Goal: Transaction & Acquisition: Obtain resource

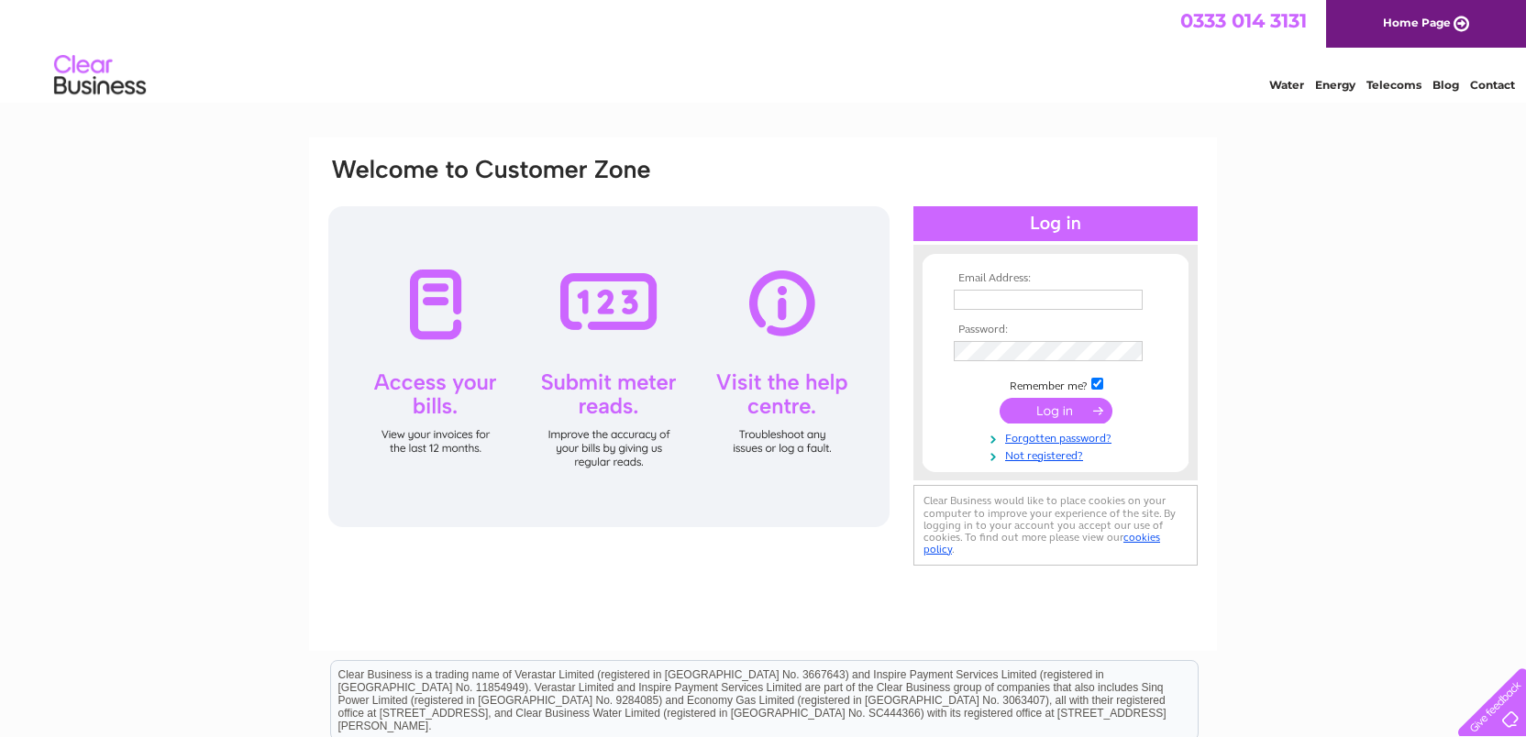
type input "julie@tbrhealth.co.uk"
click at [1065, 415] on input "submit" at bounding box center [1055, 411] width 113 height 26
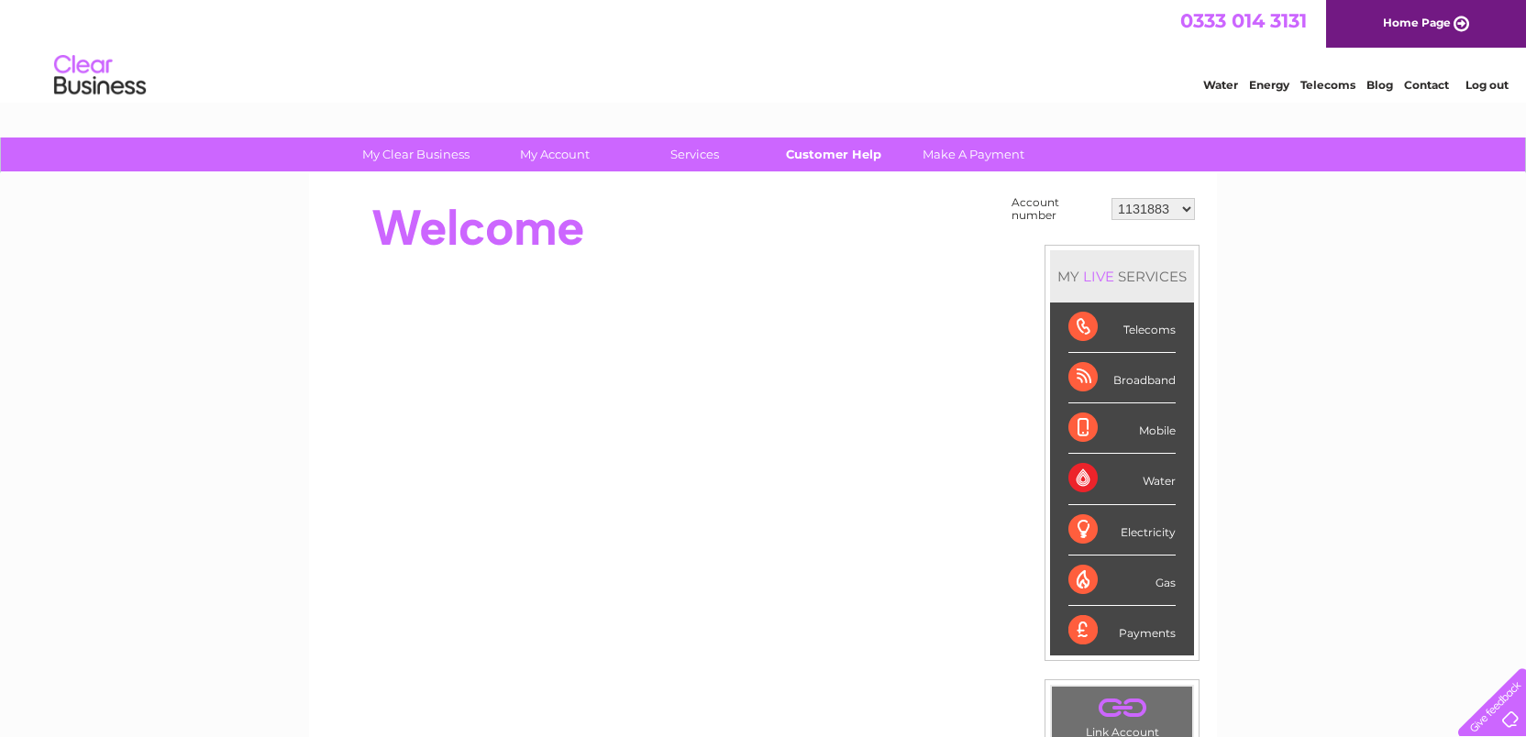
click at [825, 155] on link "Customer Help" at bounding box center [833, 155] width 151 height 34
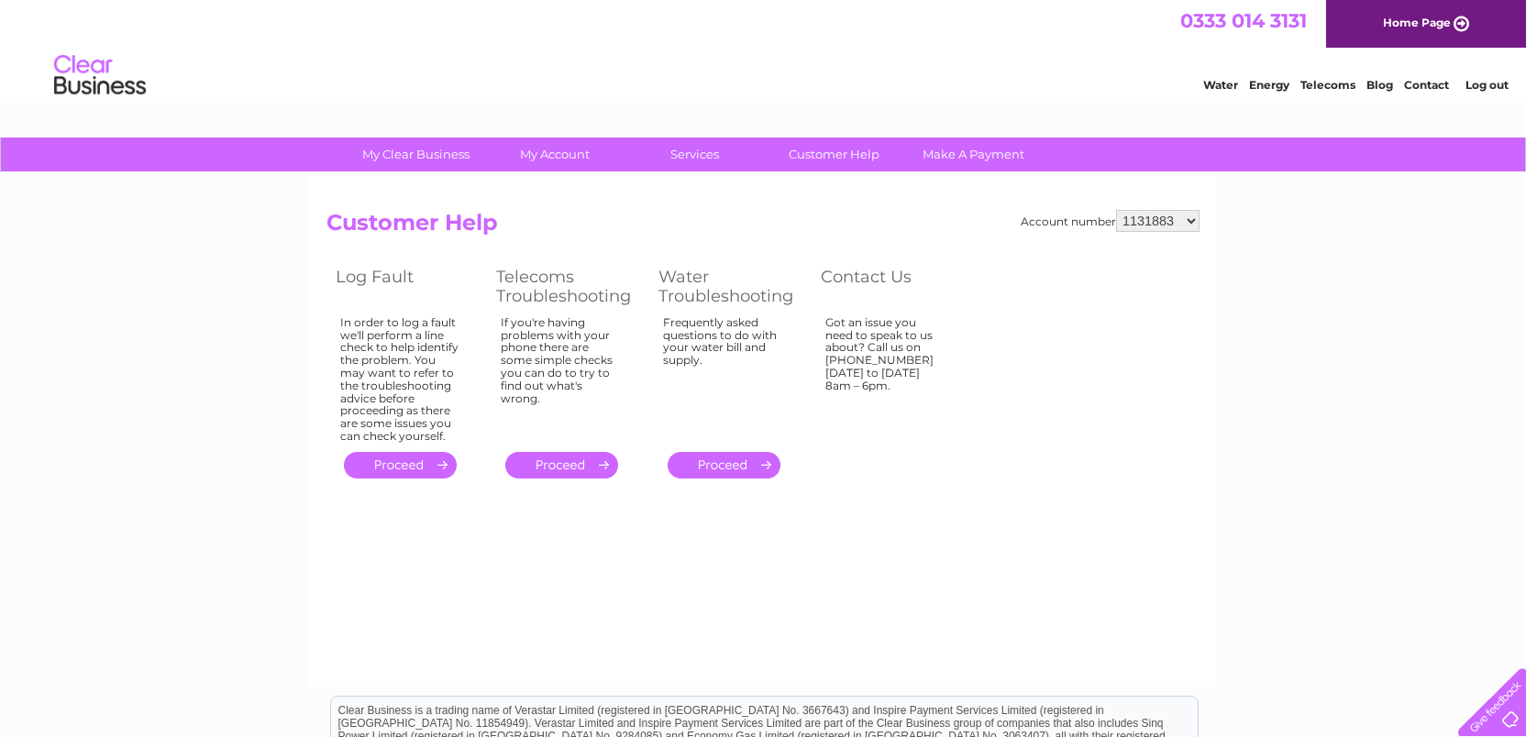
click at [1504, 718] on div at bounding box center [1488, 698] width 75 height 75
click at [824, 151] on link "Customer Help" at bounding box center [833, 155] width 151 height 34
click at [1166, 220] on select "1131883 30292344" at bounding box center [1157, 221] width 83 height 22
select select "30292344"
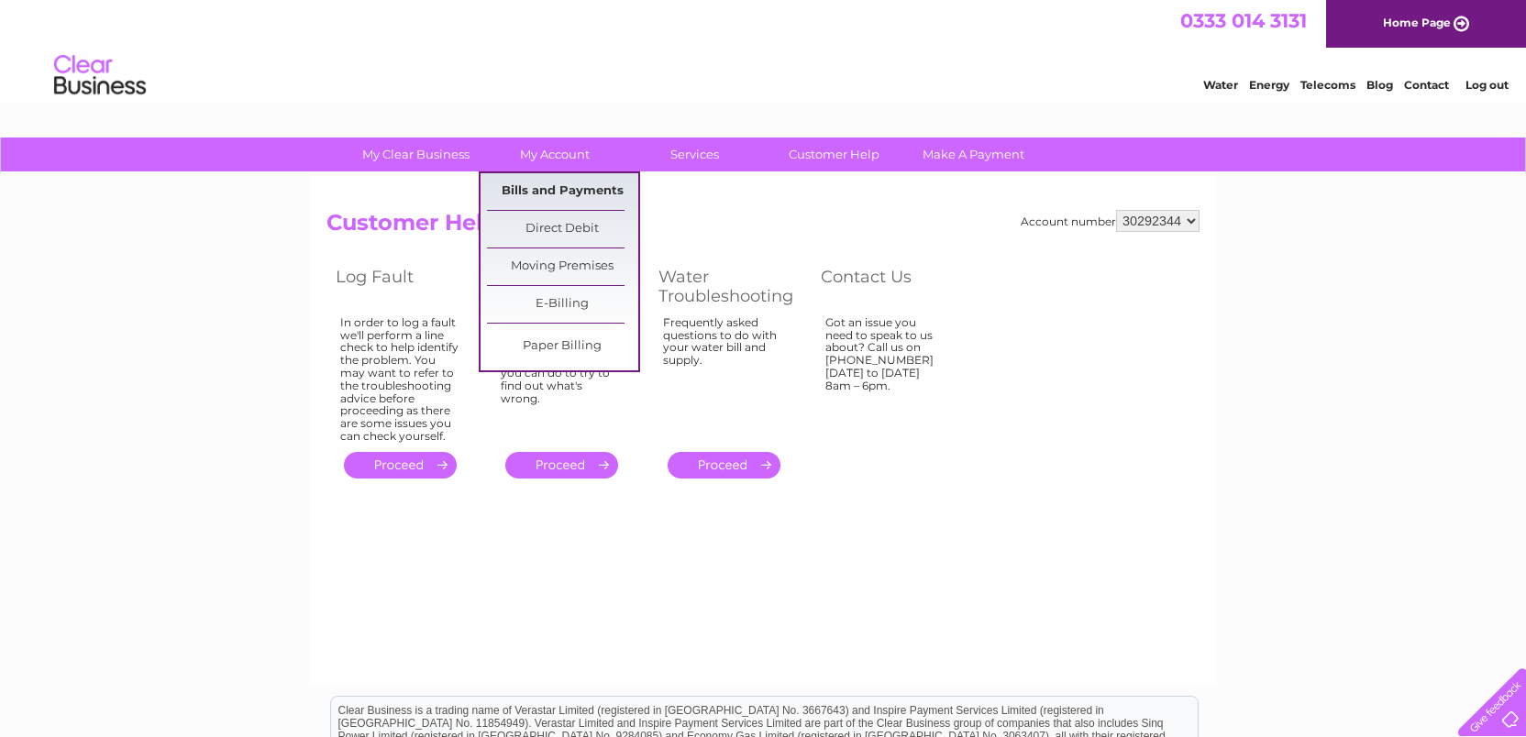
click at [519, 192] on link "Bills and Payments" at bounding box center [562, 191] width 151 height 37
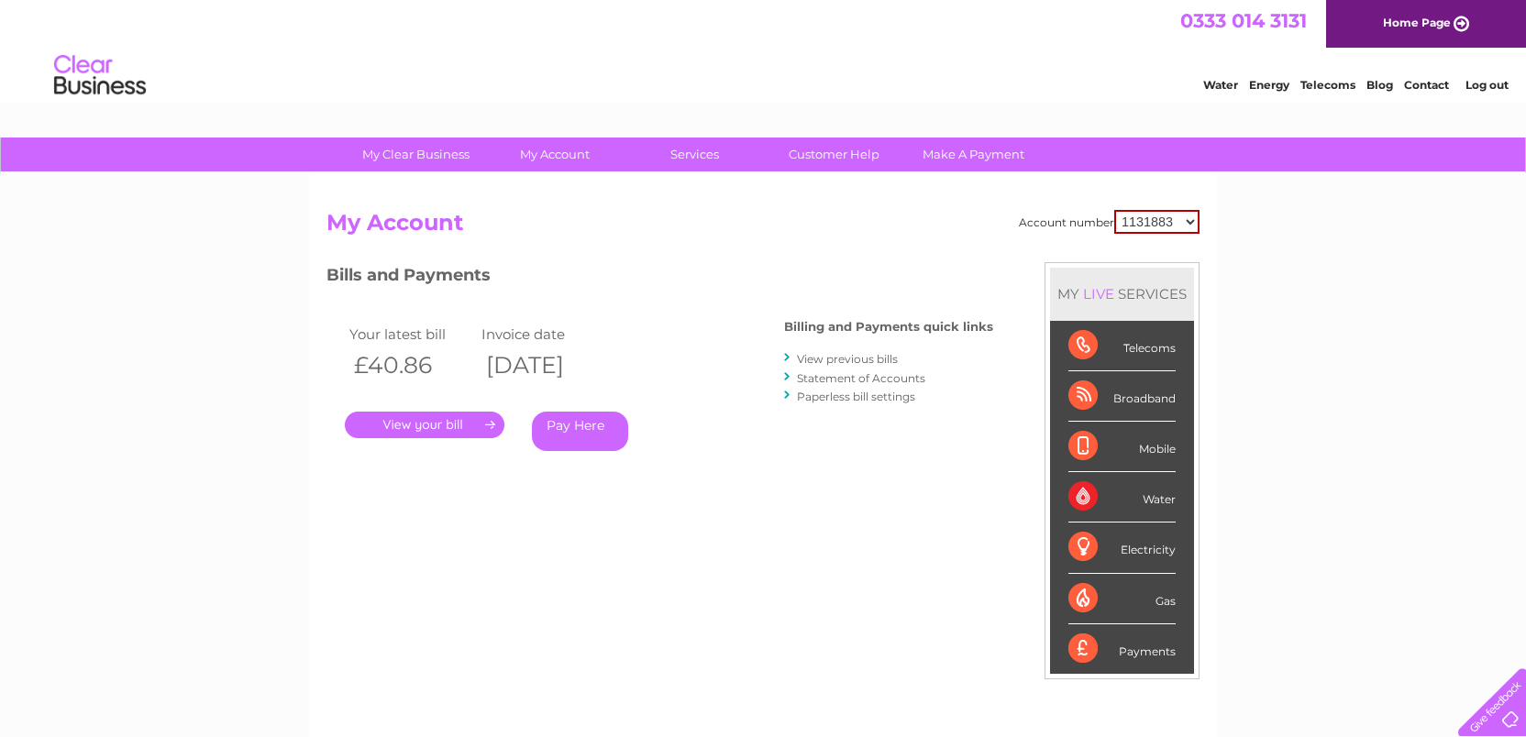
click at [1169, 218] on select "1131883 30292344" at bounding box center [1156, 222] width 85 height 24
select select "30292344"
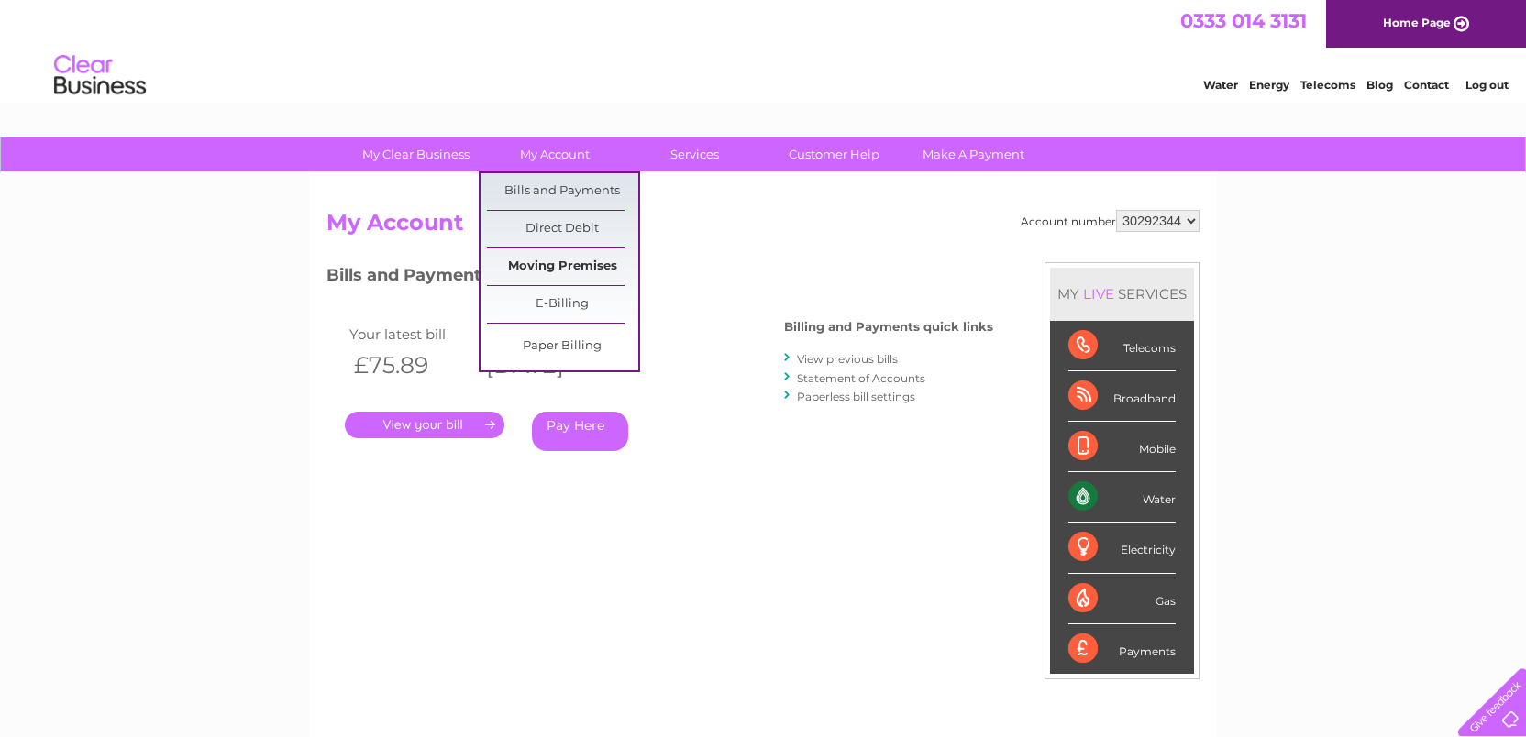
click at [572, 268] on link "Moving Premises" at bounding box center [562, 266] width 151 height 37
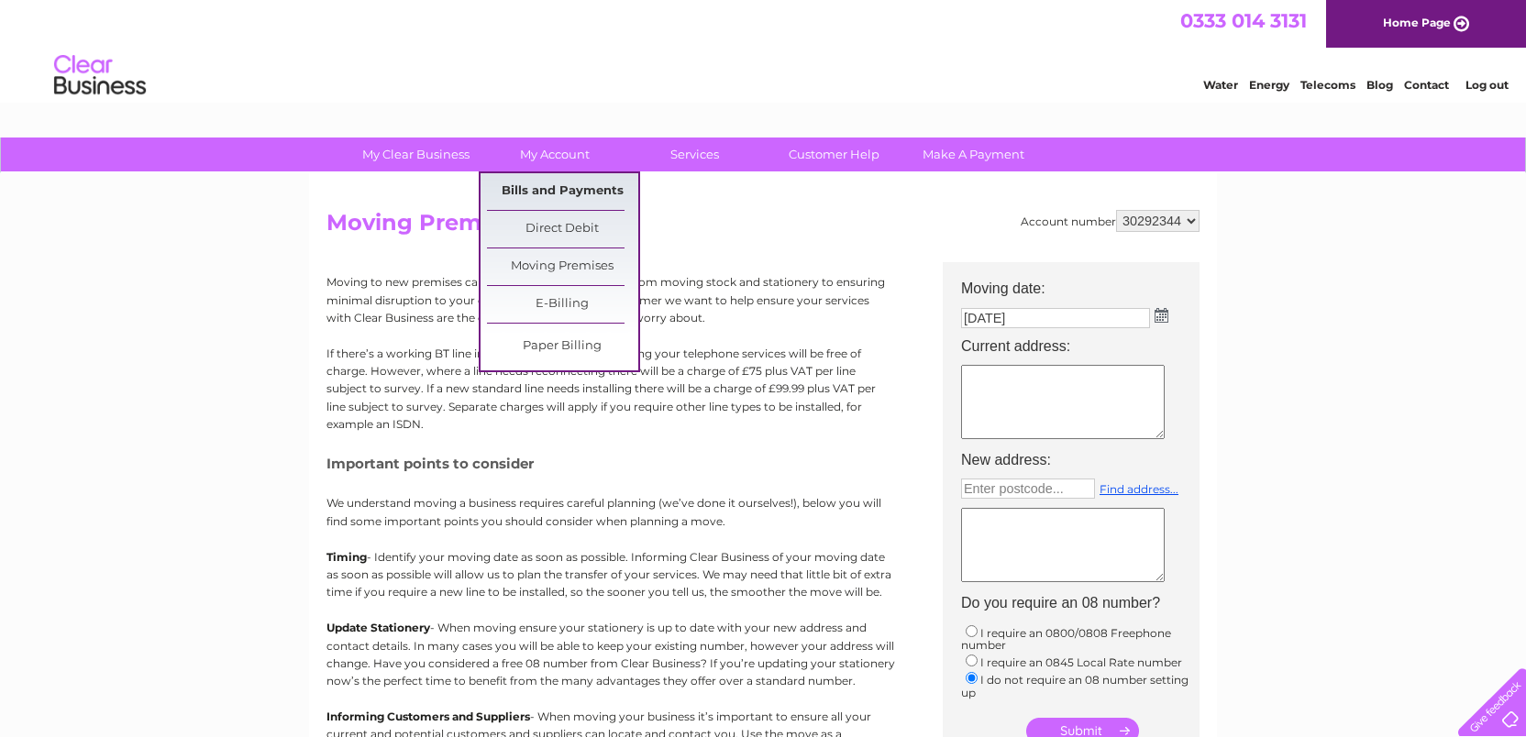
click at [533, 195] on link "Bills and Payments" at bounding box center [562, 191] width 151 height 37
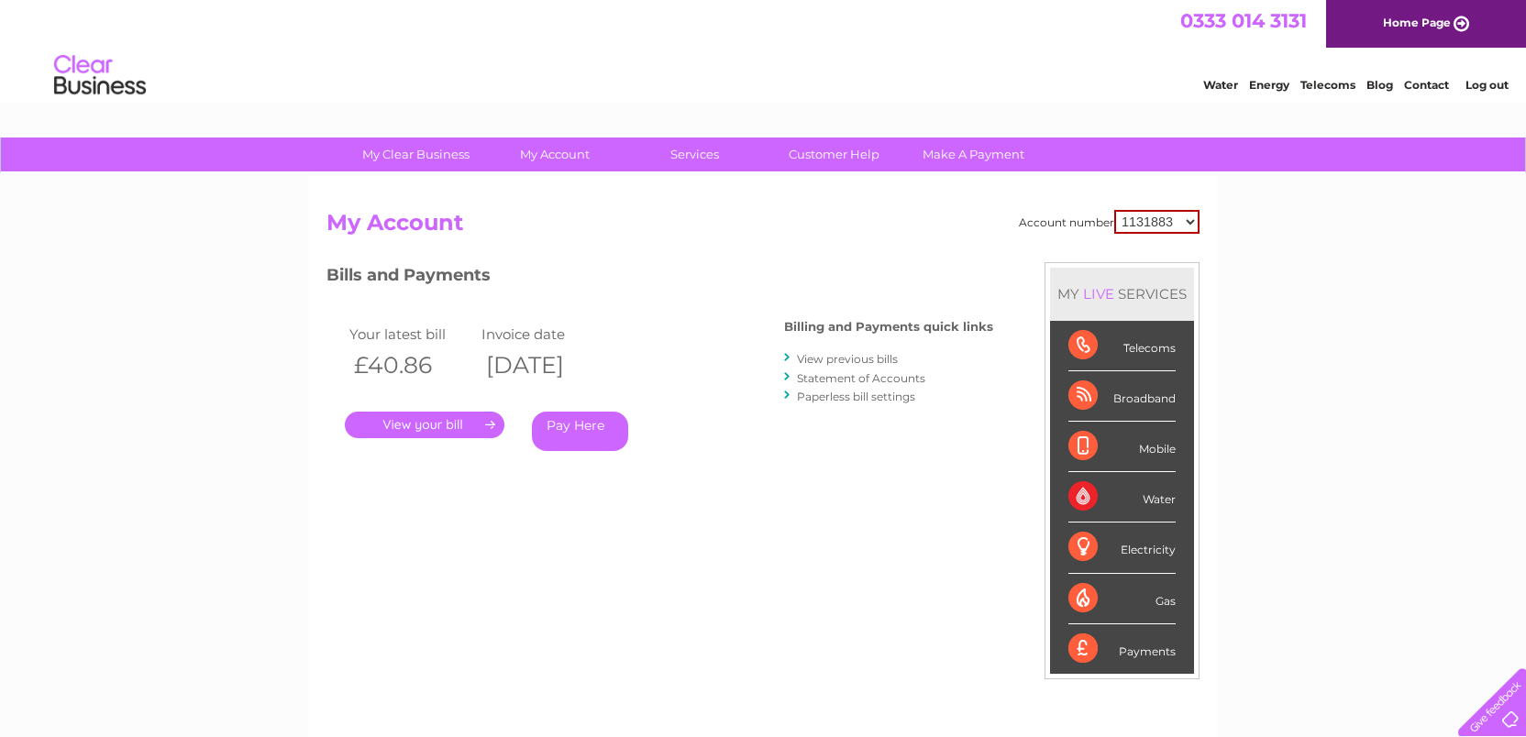
click at [851, 360] on link "View previous bills" at bounding box center [847, 359] width 101 height 14
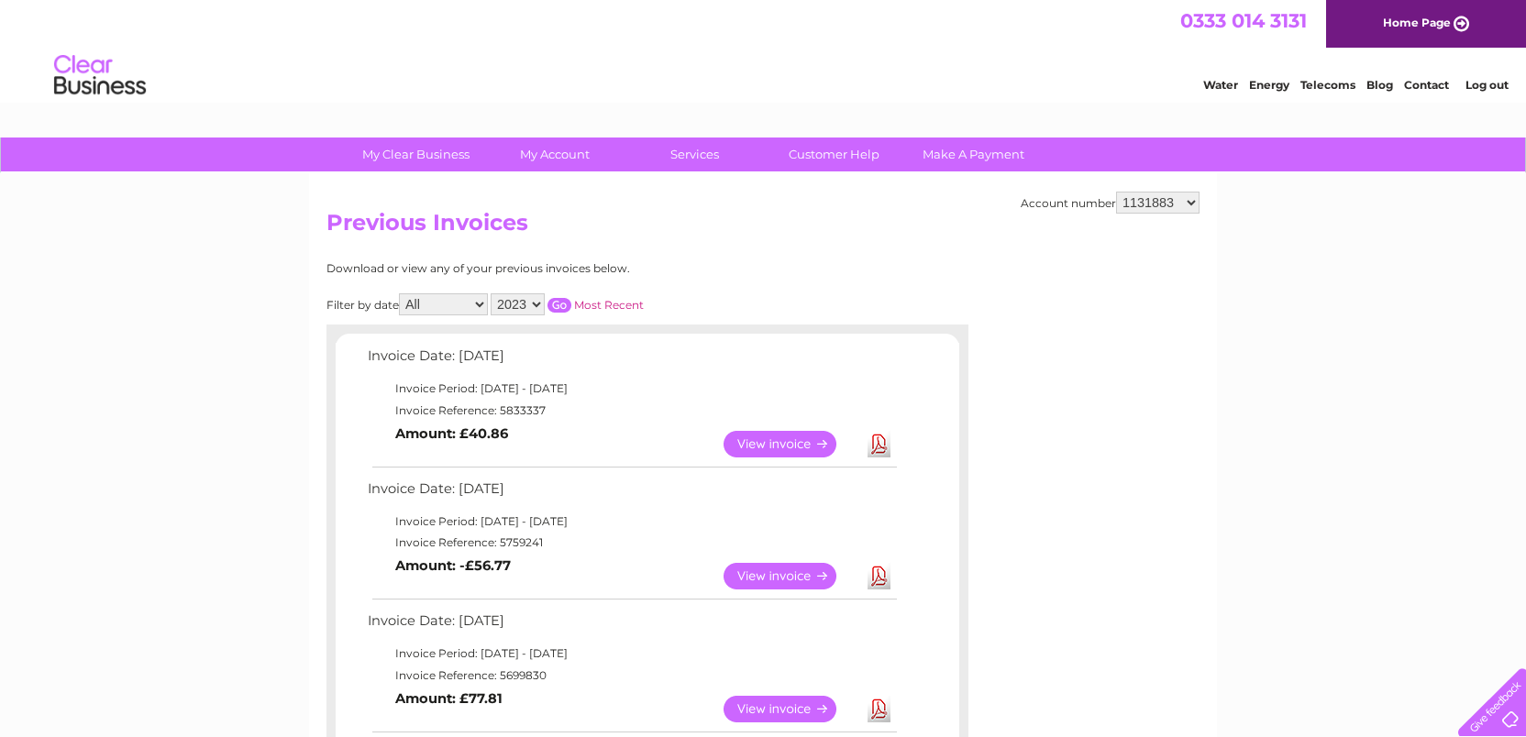
click at [758, 439] on link "View" at bounding box center [790, 444] width 135 height 27
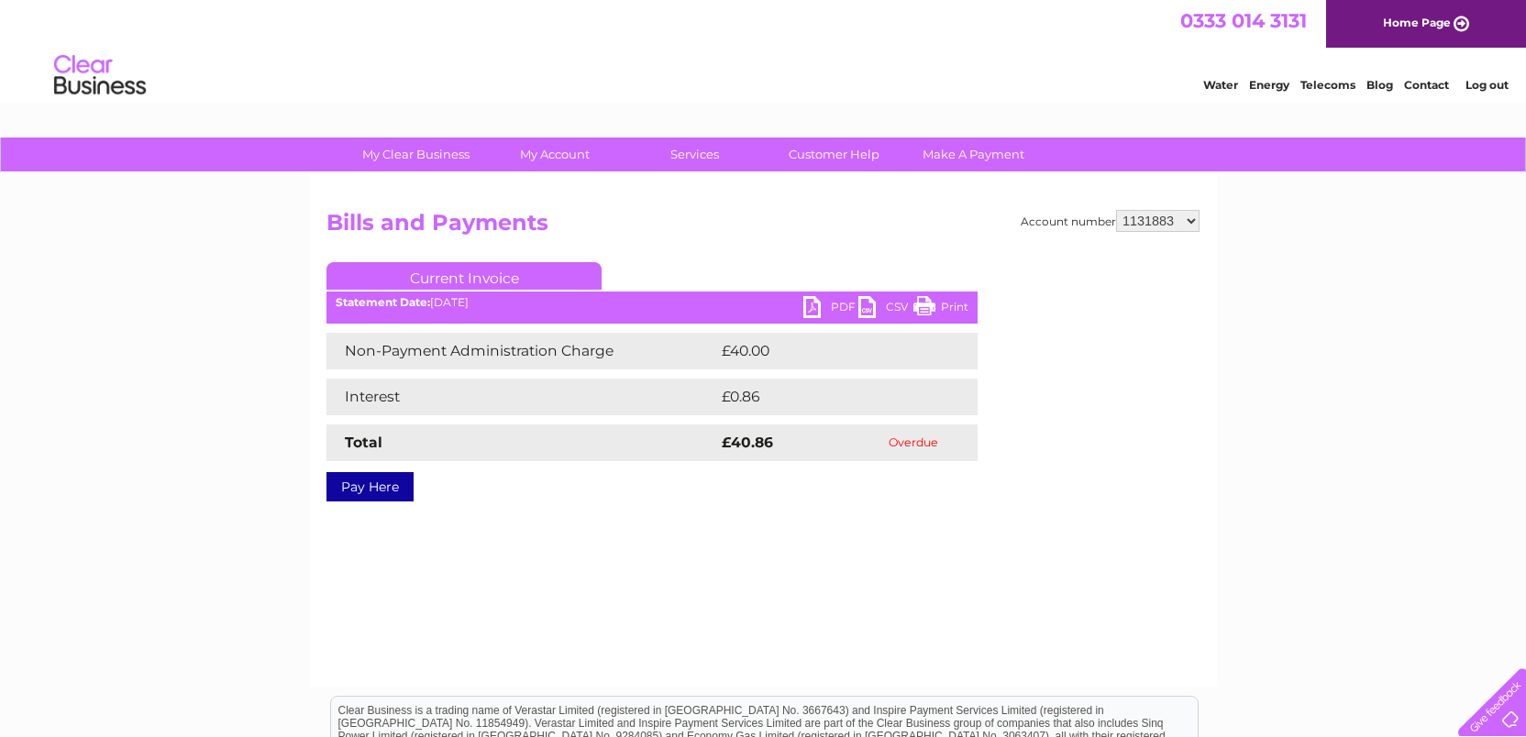
click at [824, 302] on link "PDF" at bounding box center [830, 309] width 55 height 27
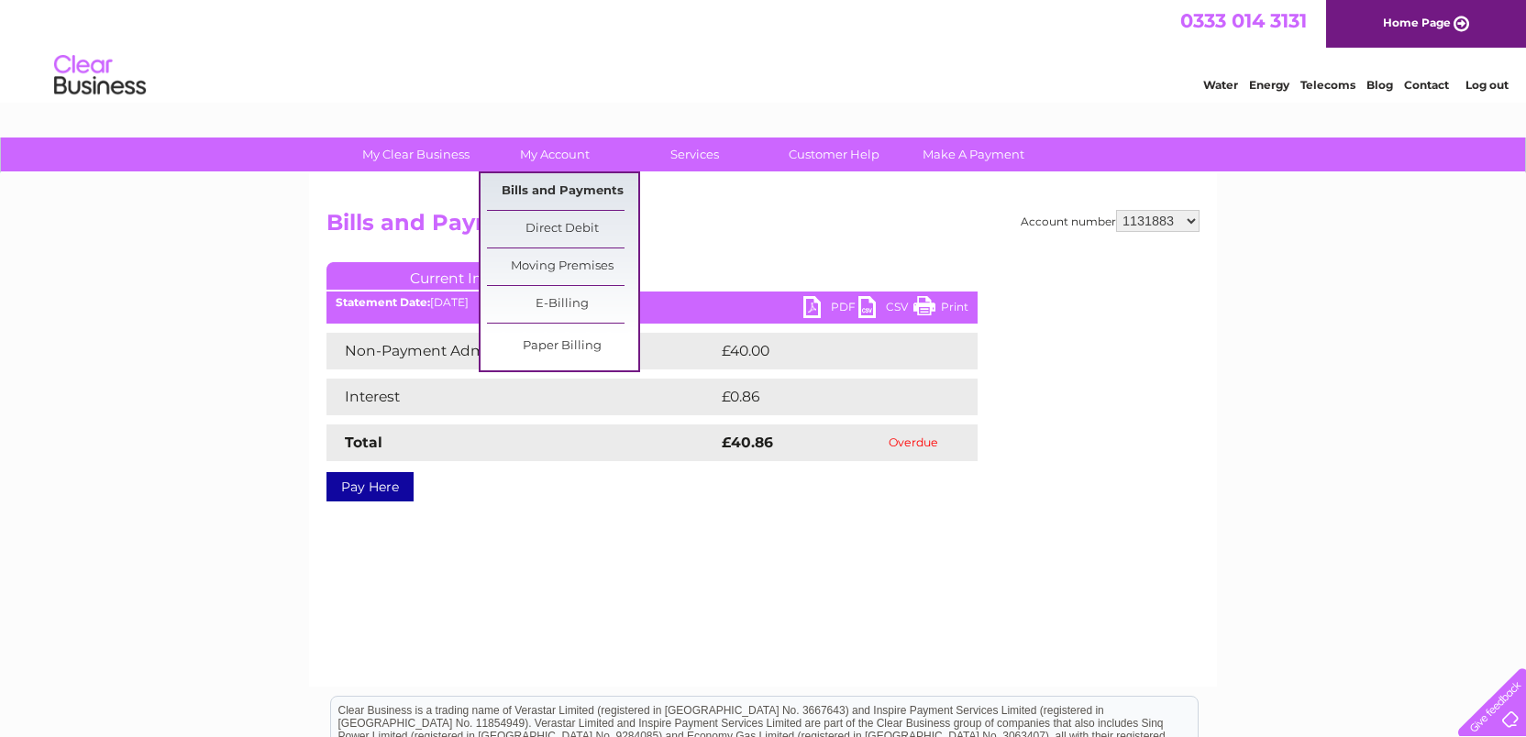
click at [563, 187] on link "Bills and Payments" at bounding box center [562, 191] width 151 height 37
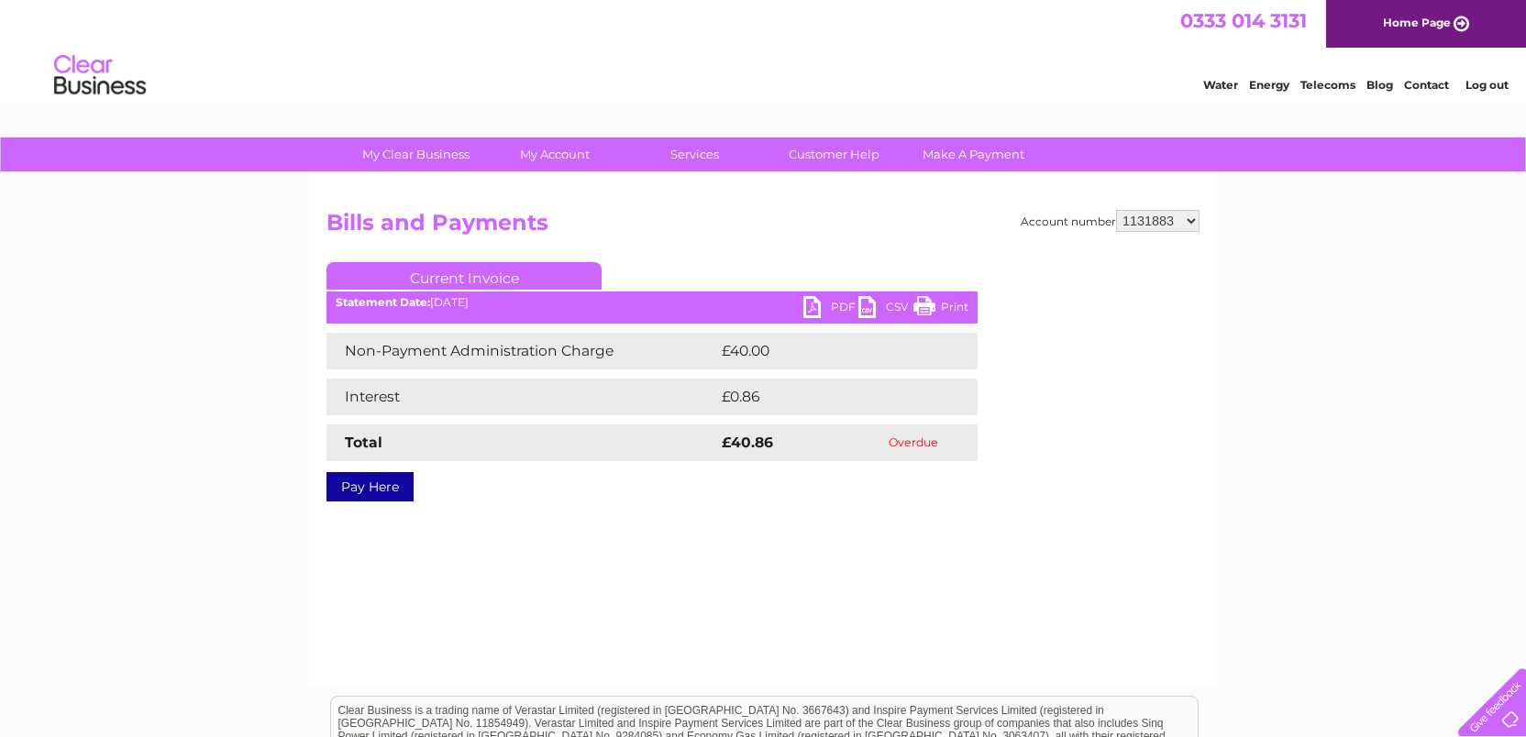
click at [1147, 235] on h2 "Bills and Payments" at bounding box center [762, 227] width 873 height 35
click at [1145, 223] on select "1131883 30292344" at bounding box center [1157, 221] width 83 height 22
select select "30292344"
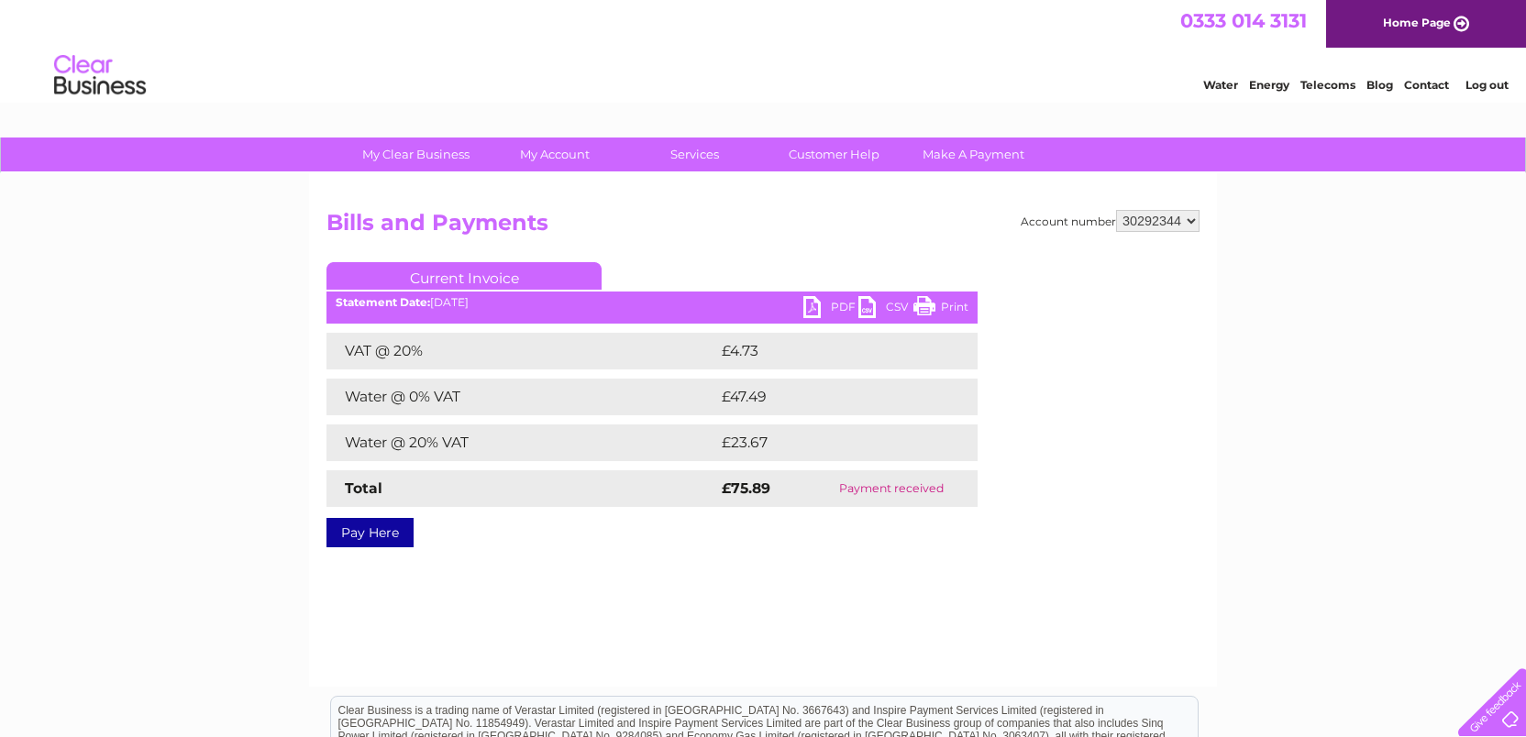
click at [826, 302] on link "PDF" at bounding box center [830, 309] width 55 height 27
